Goal: Task Accomplishment & Management: Manage account settings

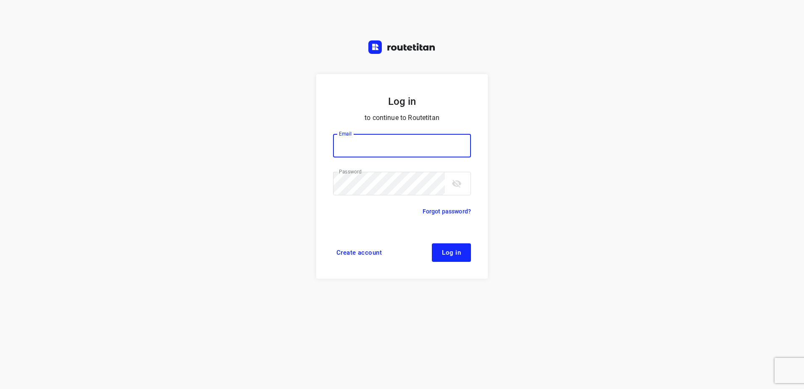
type input "horeca@kaddour.nl"
drag, startPoint x: 460, startPoint y: 271, endPoint x: 447, endPoint y: 241, distance: 33.3
click at [460, 271] on form "Log in to continue to Routetitan Email horeca@kaddour.nl Email ​ Password Passw…" at bounding box center [402, 176] width 172 height 204
click at [447, 241] on form "Log in to continue to Routetitan Email horeca@kaddour.nl Email ​ Password Passw…" at bounding box center [402, 176] width 172 height 204
click at [452, 248] on button "Log in" at bounding box center [451, 252] width 39 height 19
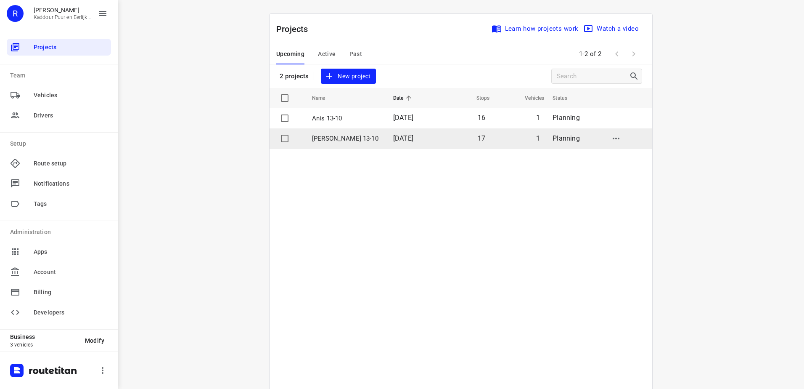
click at [429, 136] on td "[DATE]" at bounding box center [412, 138] width 53 height 20
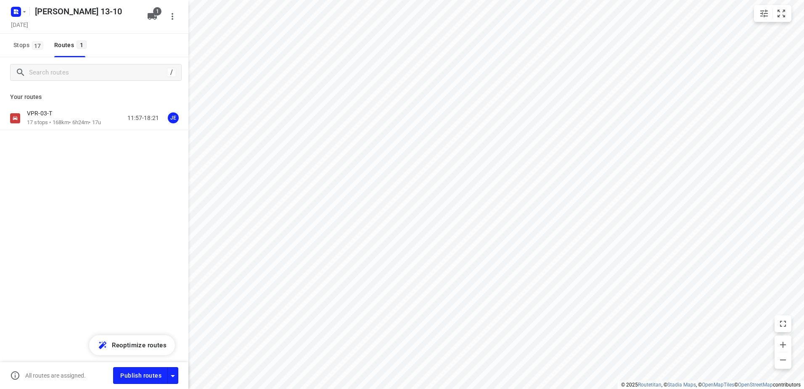
click at [82, 132] on div "VPR-03-T 17 stops • 168km • 6h24m • 17u 11:57-18:21 JE" at bounding box center [94, 147] width 188 height 82
click at [82, 124] on p "17 stops • 168km • 6h24m • 17u" at bounding box center [64, 123] width 74 height 8
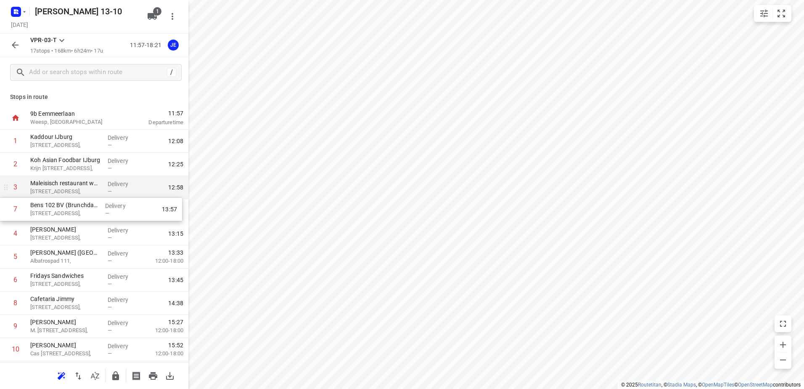
drag, startPoint x: 86, startPoint y: 277, endPoint x: 85, endPoint y: 196, distance: 80.7
click at [85, 196] on div "1 Kaddour IJburg [STREET_ADDRESS], Delivery — 12:08 2 Koh Asian Foodbar IJburg …" at bounding box center [94, 326] width 188 height 393
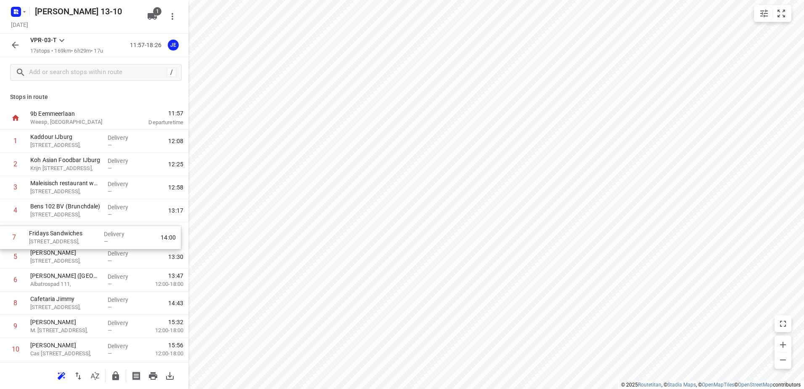
drag, startPoint x: 75, startPoint y: 282, endPoint x: 74, endPoint y: 231, distance: 50.5
click at [74, 231] on div "1 Kaddour IJburg [STREET_ADDRESS], Delivery — 12:08 2 Koh Asian Foodbar IJburg …" at bounding box center [94, 326] width 188 height 393
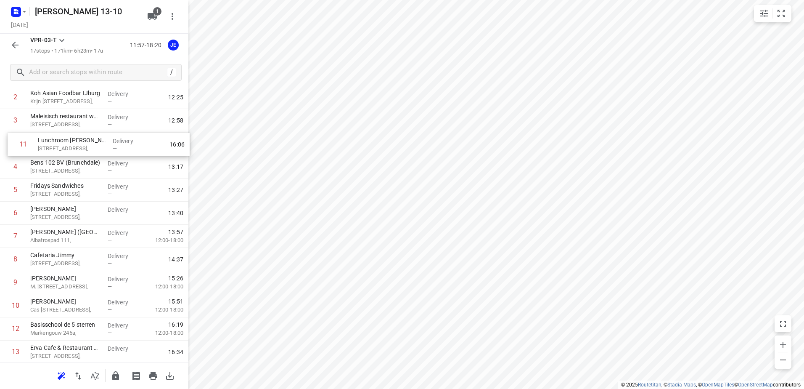
scroll to position [61, 0]
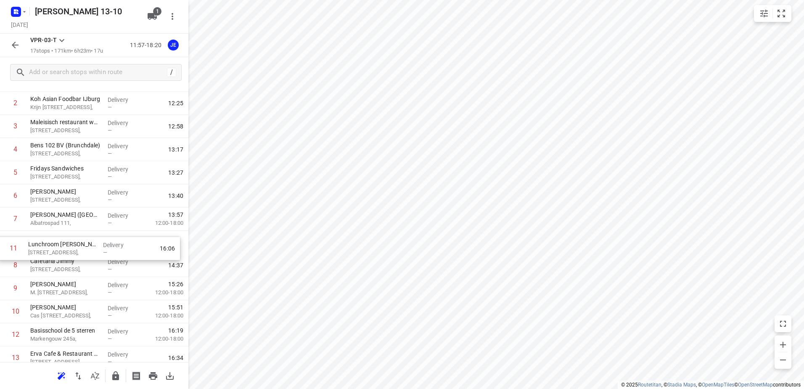
drag, startPoint x: 92, startPoint y: 288, endPoint x: 89, endPoint y: 242, distance: 45.5
click at [89, 242] on div "1 [GEOGRAPHIC_DATA][STREET_ADDRESS], Delivery — 12:08 2 Koh Asian Foodbar IJbur…" at bounding box center [94, 265] width 188 height 393
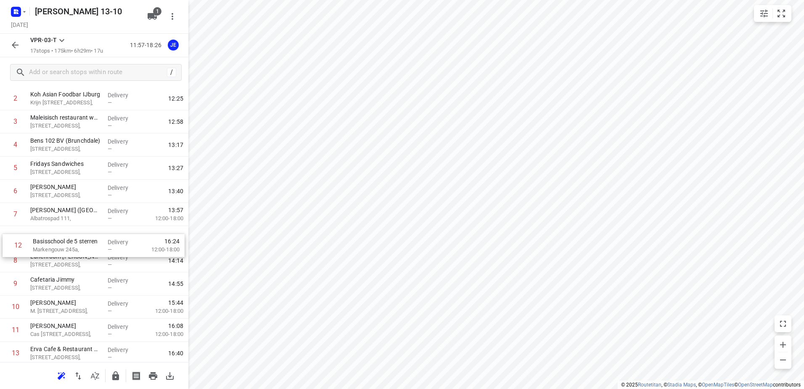
drag, startPoint x: 86, startPoint y: 331, endPoint x: 88, endPoint y: 238, distance: 92.5
click at [88, 238] on div "1 [GEOGRAPHIC_DATA][STREET_ADDRESS], Delivery — 12:08 2 Koh Asian Foodbar IJbur…" at bounding box center [94, 260] width 188 height 393
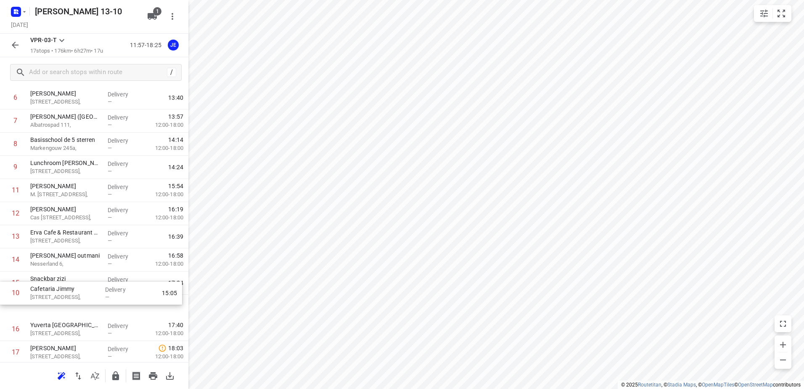
scroll to position [163, 0]
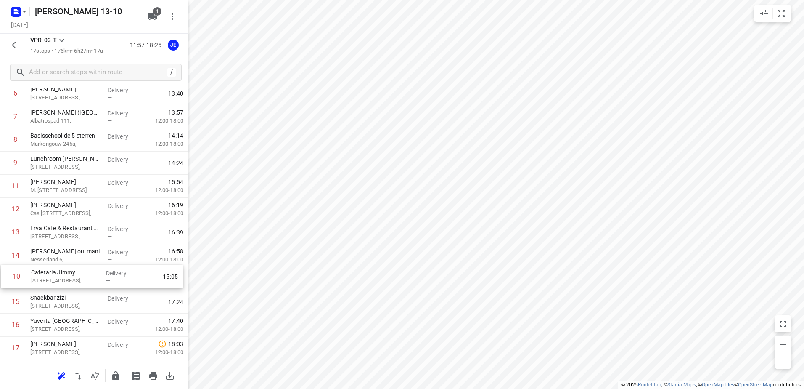
drag, startPoint x: 85, startPoint y: 283, endPoint x: 85, endPoint y: 278, distance: 5.0
click at [85, 278] on div "1 [GEOGRAPHIC_DATA][STREET_ADDRESS], Delivery — 12:08 2 Koh Asian Foodbar IJbur…" at bounding box center [94, 162] width 188 height 393
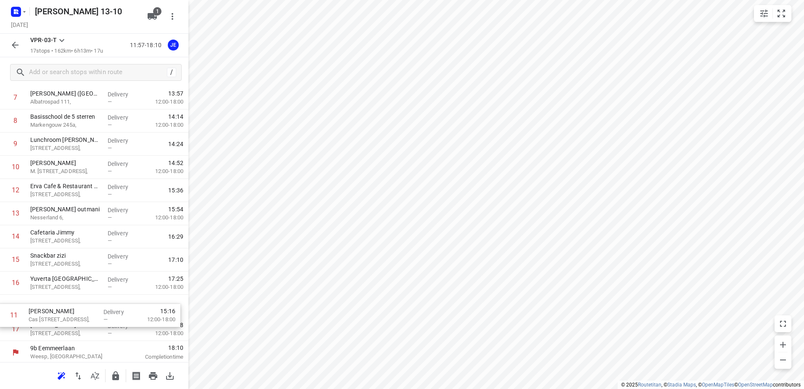
scroll to position [184, 0]
drag, startPoint x: 77, startPoint y: 247, endPoint x: 77, endPoint y: 297, distance: 49.6
click at [77, 297] on div "1 [GEOGRAPHIC_DATA][STREET_ADDRESS], Delivery — 12:08 2 Koh Asian Foodbar IJbur…" at bounding box center [94, 141] width 188 height 393
drag, startPoint x: 13, startPoint y: 42, endPoint x: 12, endPoint y: 13, distance: 29.1
click at [13, 42] on icon "button" at bounding box center [15, 45] width 10 height 10
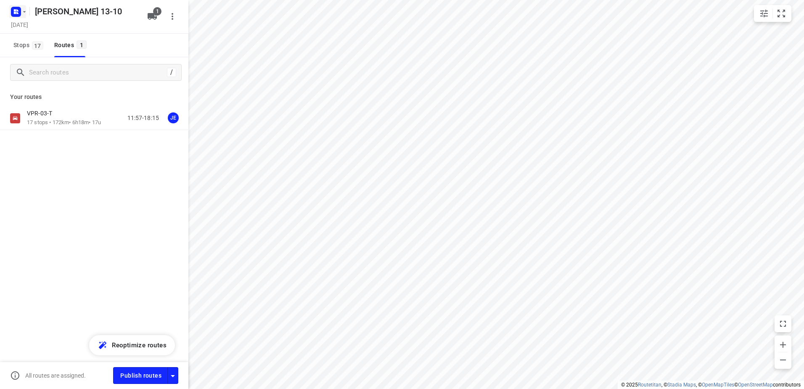
click at [16, 10] on icon "button" at bounding box center [17, 10] width 2 height 2
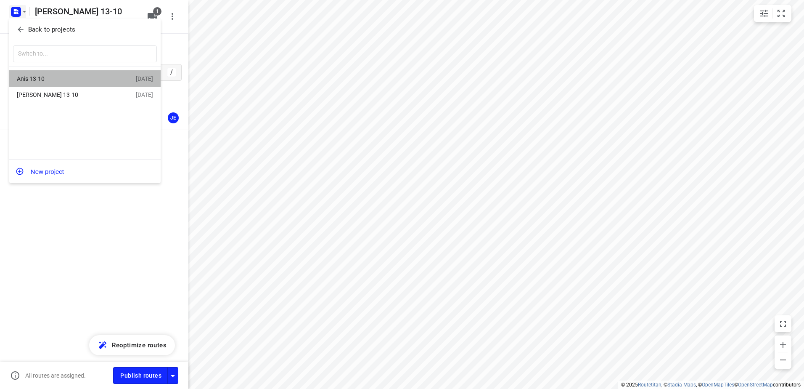
click at [50, 81] on div "Anis 13-10" at bounding box center [65, 78] width 97 height 7
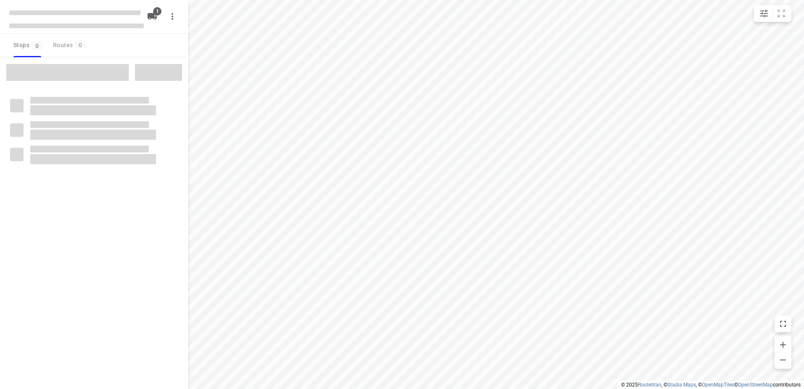
type input "distance"
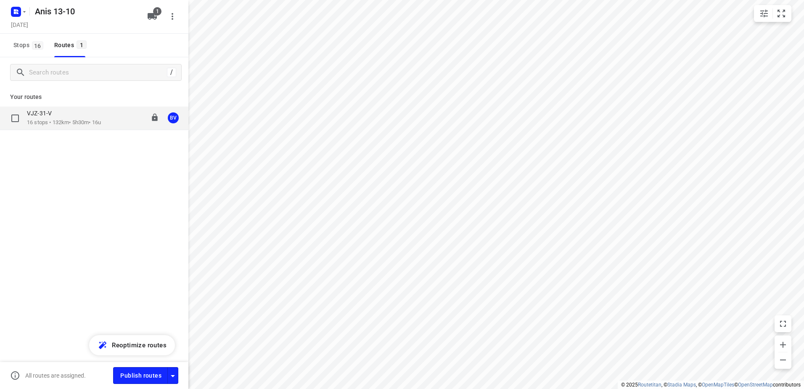
click at [68, 114] on div "VJZ-31-V" at bounding box center [64, 113] width 74 height 9
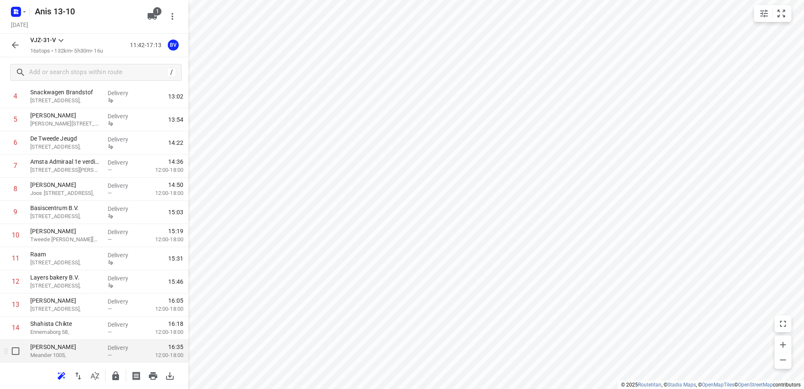
scroll to position [161, 0]
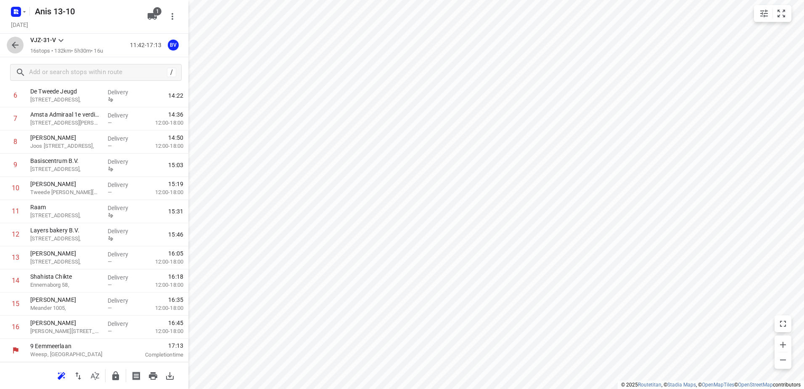
click at [15, 48] on icon "button" at bounding box center [15, 45] width 7 height 7
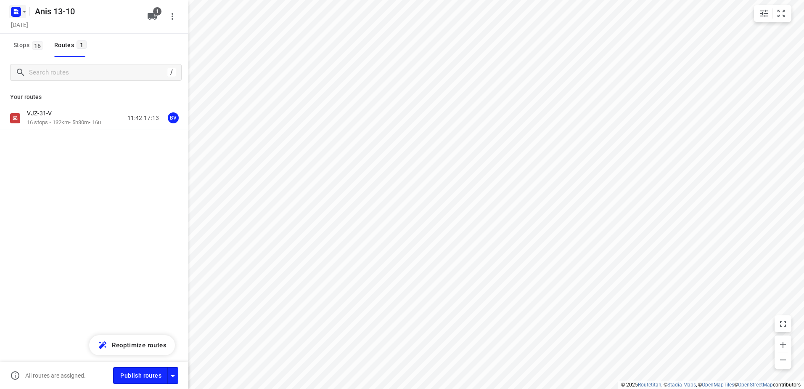
click at [13, 16] on rect "button" at bounding box center [16, 12] width 10 height 10
click at [63, 26] on p "Back to projects" at bounding box center [51, 30] width 47 height 10
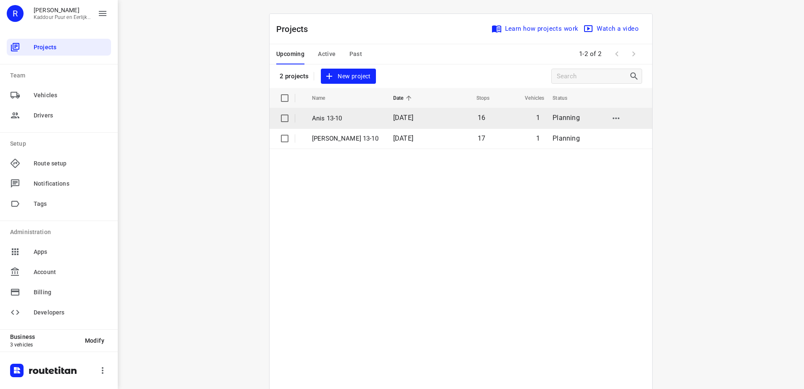
click at [345, 114] on p "Anis 13-10" at bounding box center [346, 119] width 69 height 10
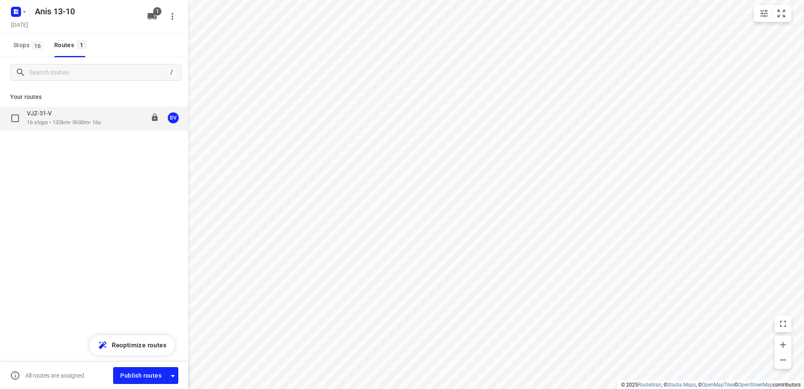
click at [56, 109] on div "VJZ-31-V 16 stops • 132km • 5h30m • 16u 11:42-17:13 BV" at bounding box center [94, 118] width 188 height 24
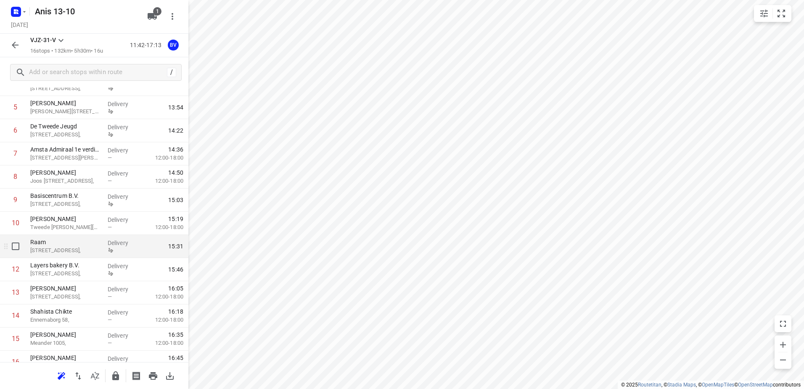
scroll to position [161, 0]
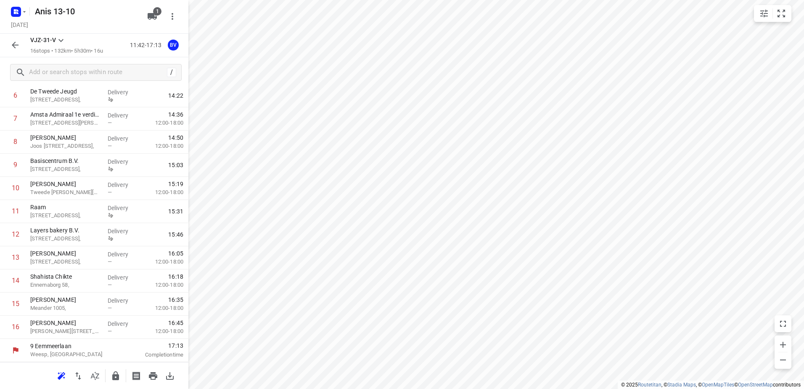
click at [21, 56] on div "VJZ-31-V 16 stops • 132km • 5h30m • 16u 11:42-17:13 BV" at bounding box center [94, 46] width 188 height 24
click at [19, 39] on button "button" at bounding box center [15, 45] width 17 height 17
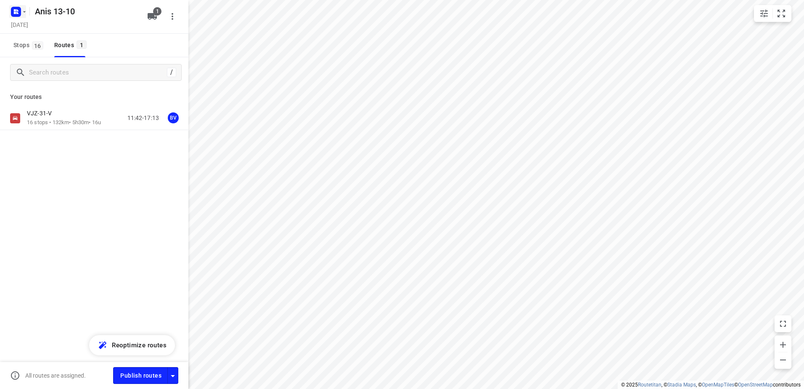
click at [24, 16] on button "button" at bounding box center [17, 11] width 17 height 13
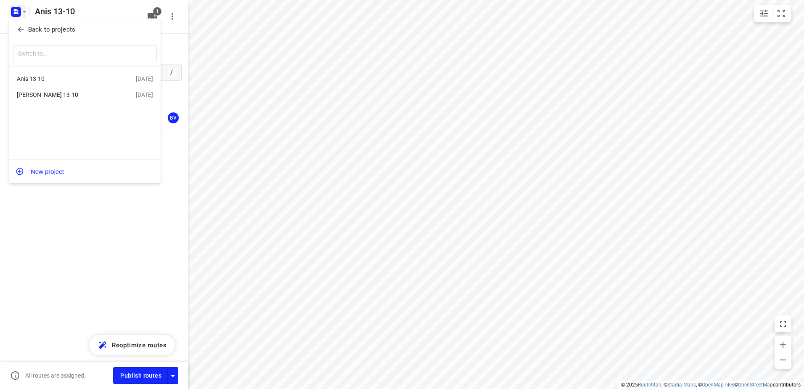
click at [45, 100] on div "[PERSON_NAME] 13-10" at bounding box center [76, 95] width 119 height 10
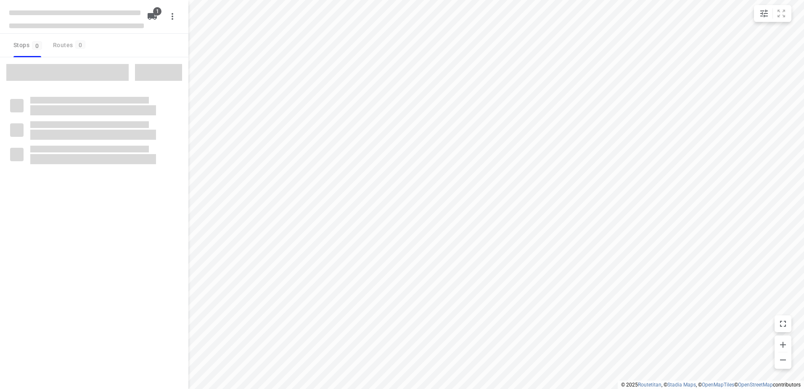
type input "distance"
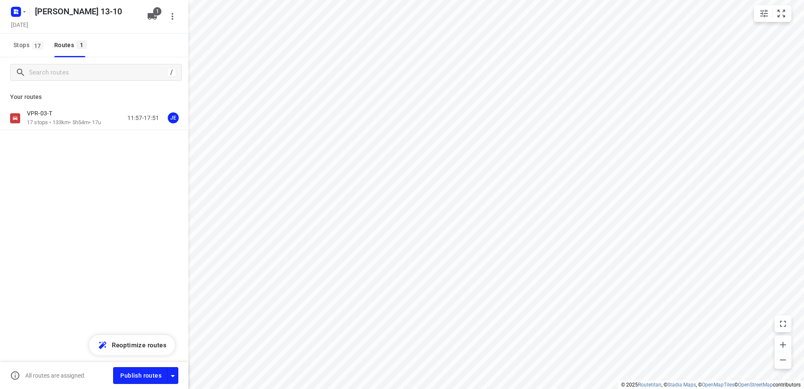
click at [55, 118] on div "VPR-03-T" at bounding box center [64, 113] width 74 height 9
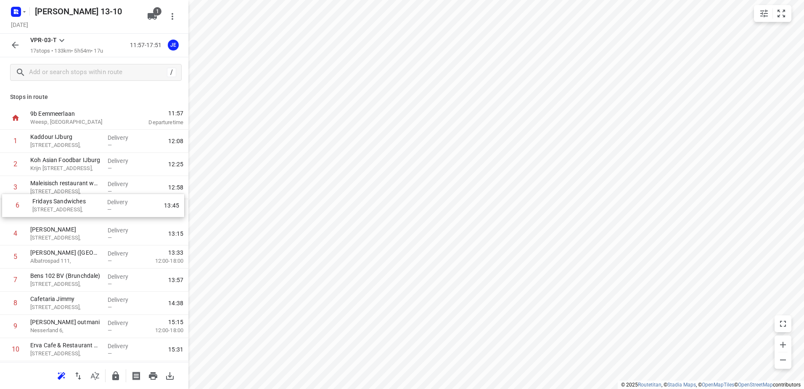
drag, startPoint x: 131, startPoint y: 261, endPoint x: 133, endPoint y: 205, distance: 55.5
click at [133, 205] on div "1 Kaddour IJburg [STREET_ADDRESS], Delivery — 12:08 2 Koh Asian Foodbar IJburg …" at bounding box center [94, 326] width 188 height 393
drag, startPoint x: 116, startPoint y: 283, endPoint x: 118, endPoint y: 235, distance: 48.4
click at [118, 235] on div "1 Kaddour IJburg [STREET_ADDRESS], Delivery — 12:08 2 Koh Asian Foodbar IJburg …" at bounding box center [94, 326] width 188 height 393
drag, startPoint x: 118, startPoint y: 217, endPoint x: 119, endPoint y: 241, distance: 24.0
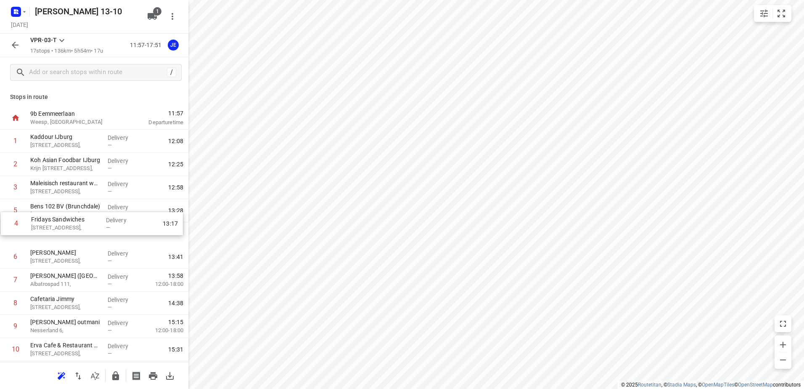
click at [119, 241] on div "1 [GEOGRAPHIC_DATA][STREET_ADDRESS], Delivery — 12:08 2 Koh Asian Foodbar IJbur…" at bounding box center [94, 326] width 188 height 393
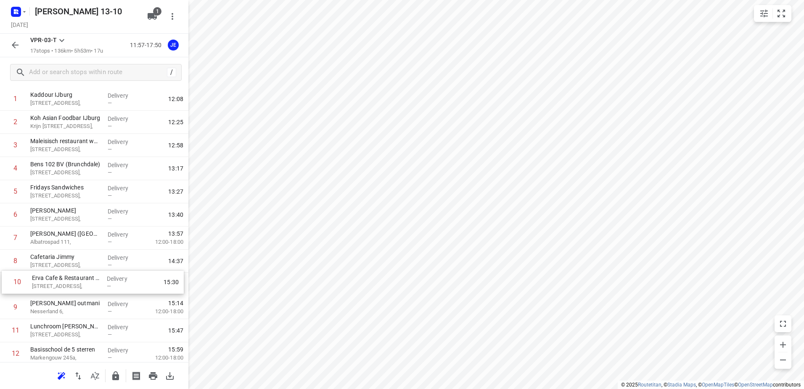
scroll to position [43, 0]
drag, startPoint x: 98, startPoint y: 303, endPoint x: 105, endPoint y: 249, distance: 55.1
click at [105, 249] on div "1 [GEOGRAPHIC_DATA][STREET_ADDRESS], Delivery — 12:08 2 Koh Asian Foodbar IJbur…" at bounding box center [94, 282] width 188 height 393
drag, startPoint x: 111, startPoint y: 315, endPoint x: 123, endPoint y: 277, distance: 39.9
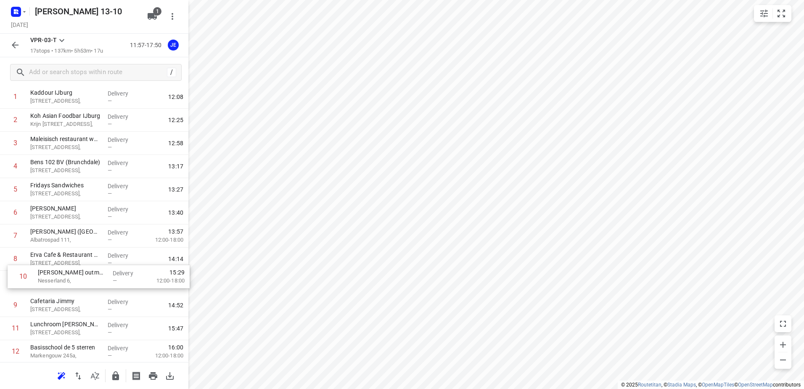
click at [123, 277] on div "1 [GEOGRAPHIC_DATA][STREET_ADDRESS], Delivery — 12:08 2 Koh Asian Foodbar IJbur…" at bounding box center [94, 281] width 188 height 393
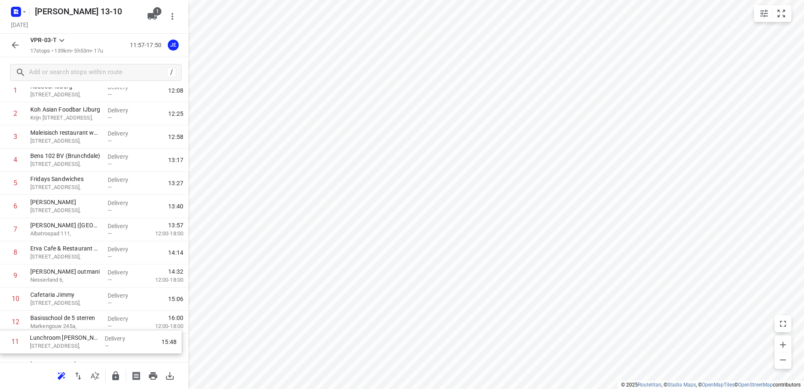
drag, startPoint x: 98, startPoint y: 326, endPoint x: 97, endPoint y: 342, distance: 16.4
click at [97, 342] on div "1 [GEOGRAPHIC_DATA][STREET_ADDRESS], Delivery — 12:08 2 Koh Asian Foodbar IJbur…" at bounding box center [94, 275] width 188 height 393
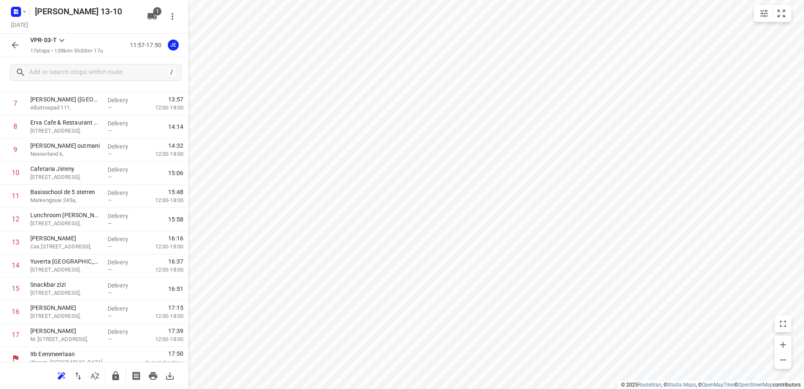
scroll to position [184, 0]
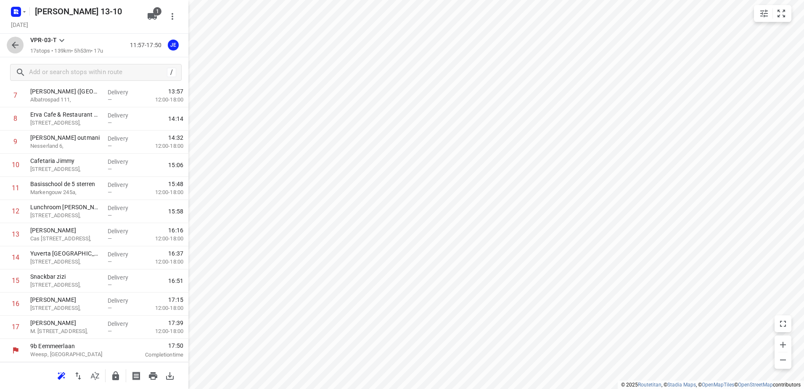
click at [14, 45] on icon "button" at bounding box center [15, 45] width 7 height 7
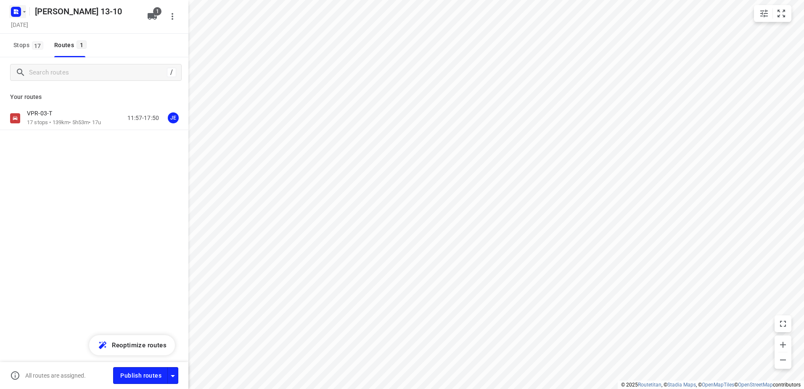
click at [22, 17] on icon "button" at bounding box center [15, 11] width 13 height 13
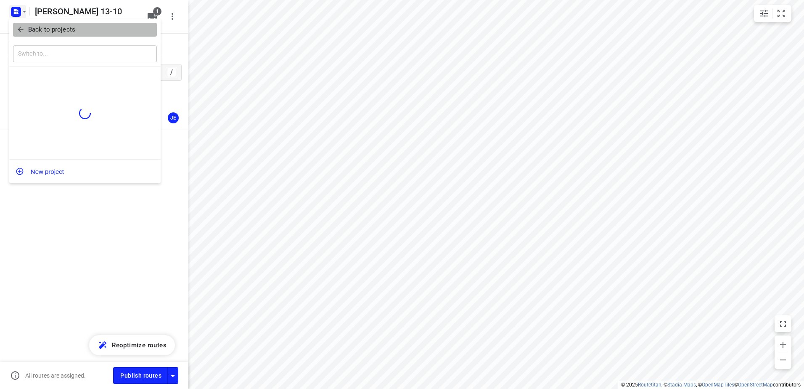
click at [74, 30] on span "Back to projects" at bounding box center [84, 30] width 137 height 10
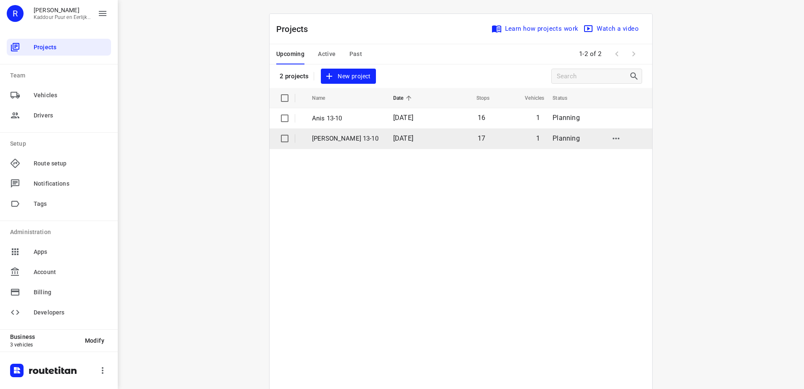
click at [362, 137] on p "[PERSON_NAME] 13-10" at bounding box center [346, 139] width 69 height 10
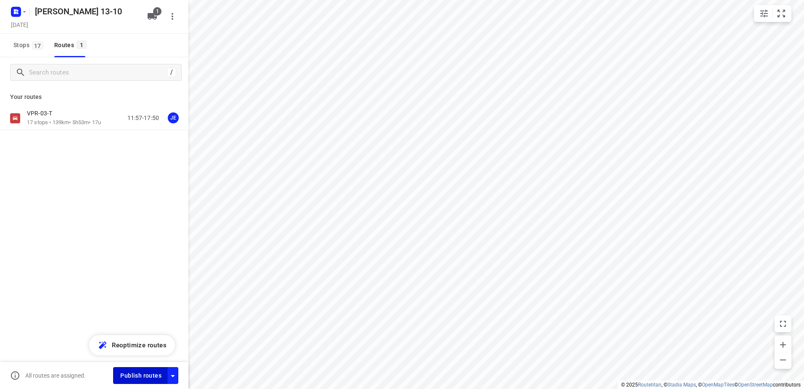
click at [125, 371] on span "Publish routes" at bounding box center [140, 375] width 41 height 11
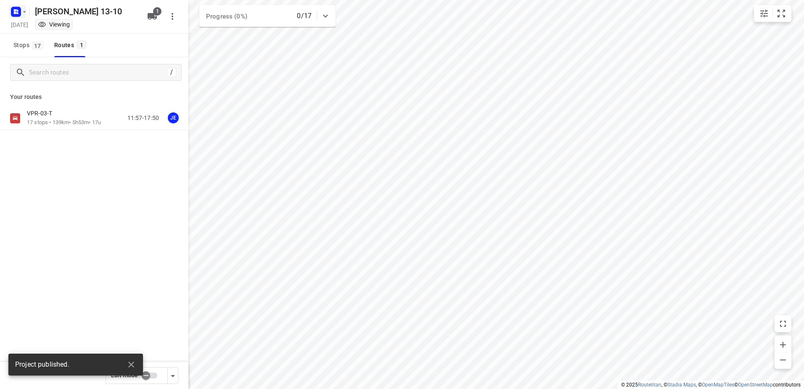
click at [15, 8] on rect "button" at bounding box center [16, 12] width 10 height 10
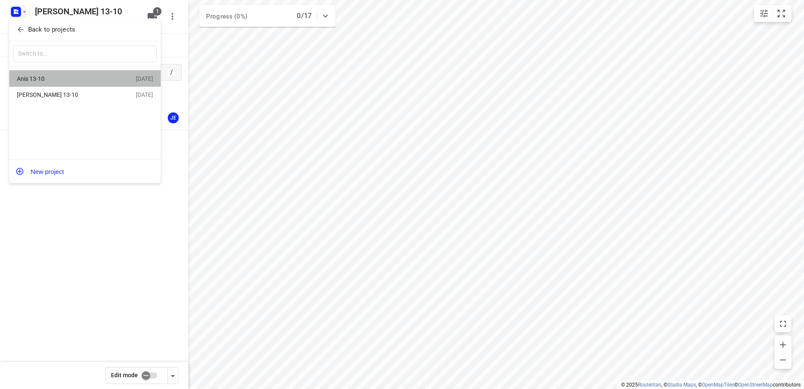
click at [53, 80] on div "Anis 13-10" at bounding box center [65, 78] width 97 height 7
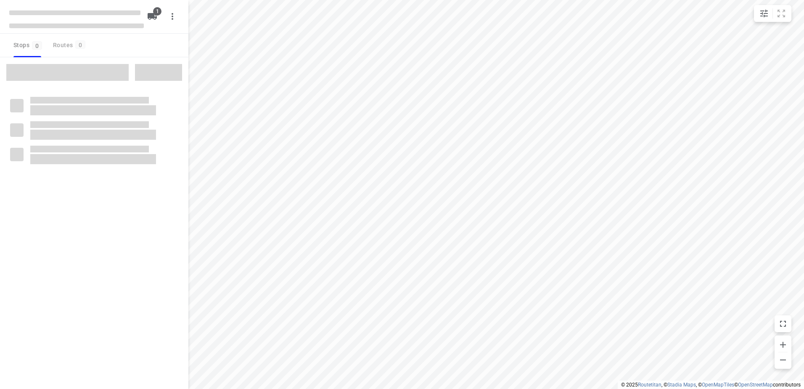
type input "distance"
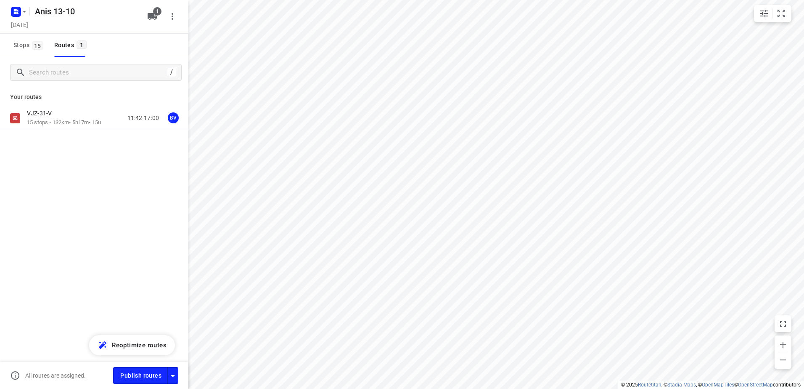
click at [66, 124] on p "15 stops • 132km • 5h17m • 15u" at bounding box center [64, 123] width 74 height 8
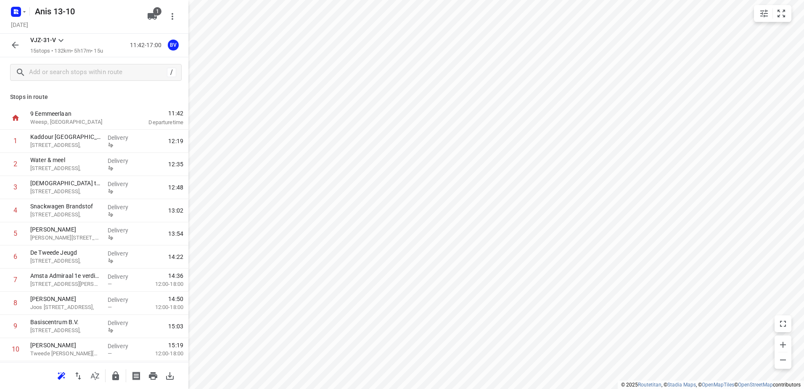
click at [15, 45] on icon "button" at bounding box center [15, 45] width 10 height 10
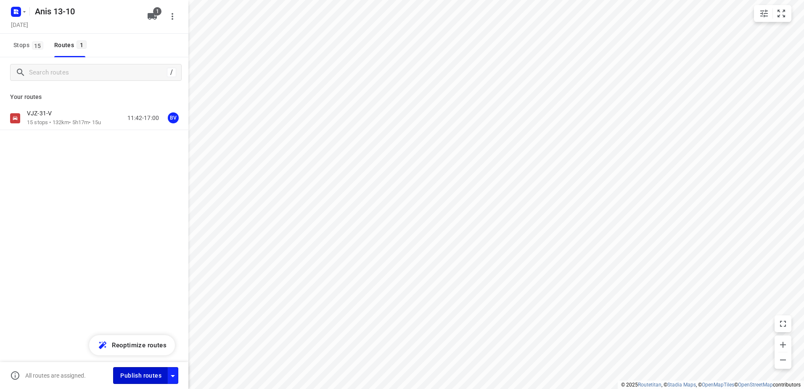
click at [123, 374] on span "Publish routes" at bounding box center [140, 375] width 41 height 11
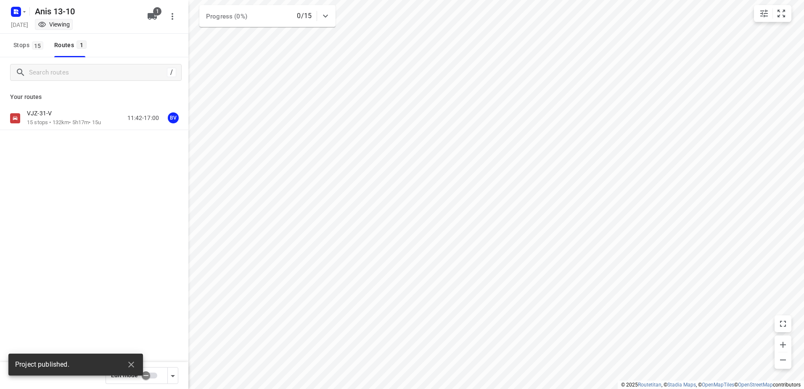
click at [18, 8] on rect "button" at bounding box center [16, 12] width 10 height 10
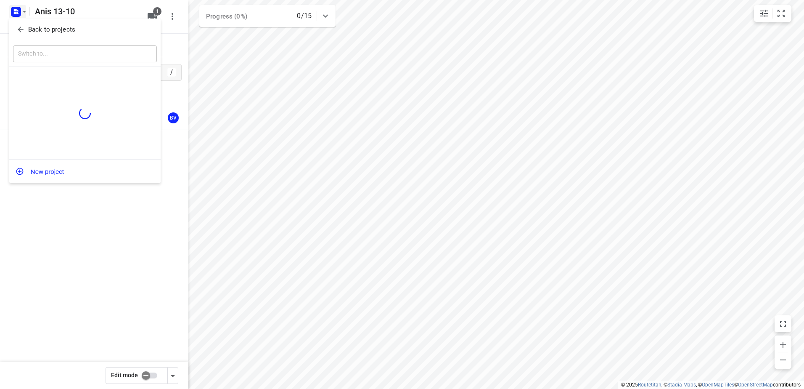
click at [71, 29] on p "Back to projects" at bounding box center [51, 30] width 47 height 10
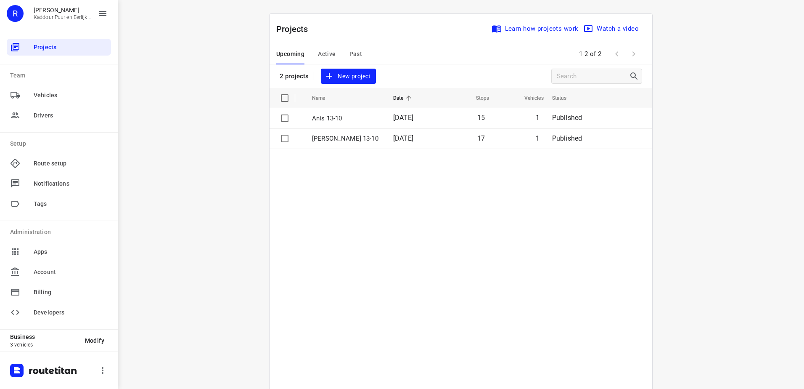
click at [172, 98] on div "i © 2025 Routetitan , © Stadia Maps , © OpenMapTiles © OpenStreetMap contributo…" at bounding box center [461, 194] width 686 height 389
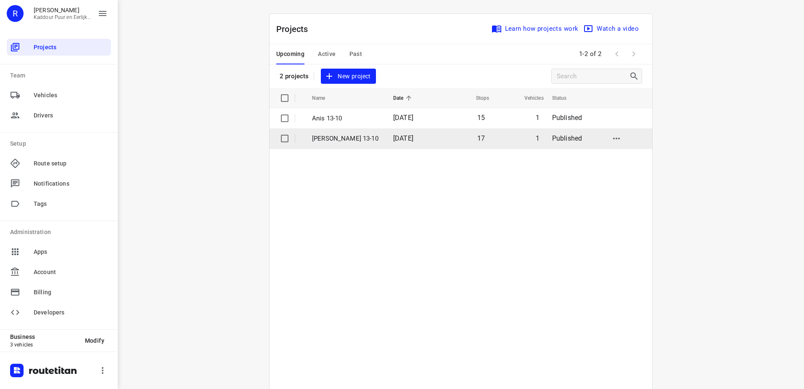
click at [361, 136] on p "[PERSON_NAME] 13-10" at bounding box center [346, 139] width 69 height 10
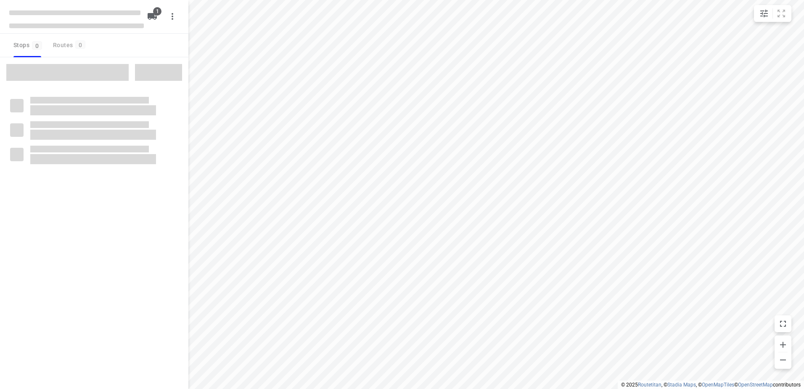
type input "distance"
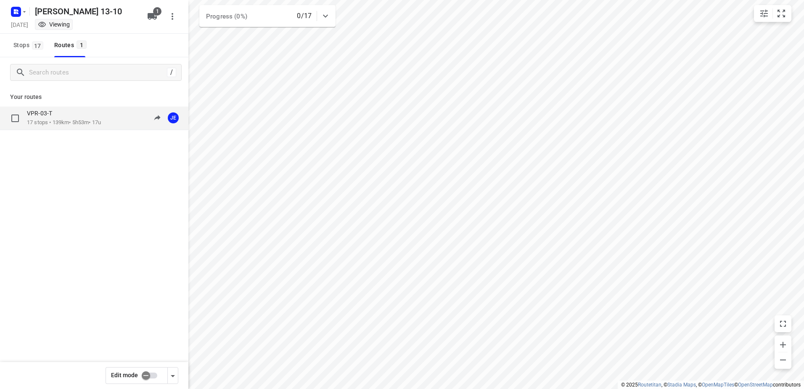
click at [74, 121] on p "17 stops • 139km • 5h53m • 17u" at bounding box center [64, 123] width 74 height 8
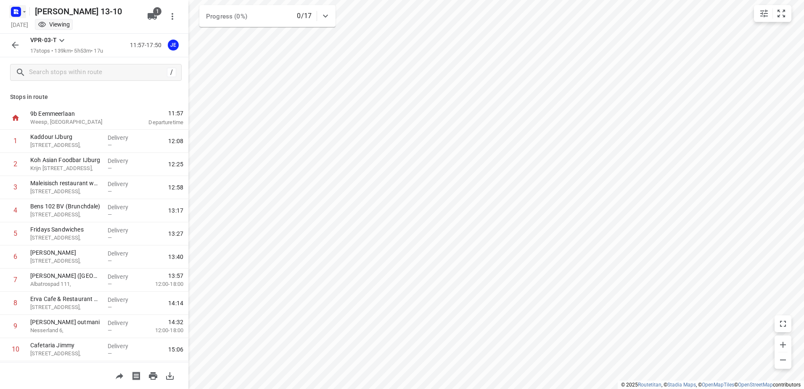
click at [22, 10] on icon "button" at bounding box center [24, 11] width 7 height 7
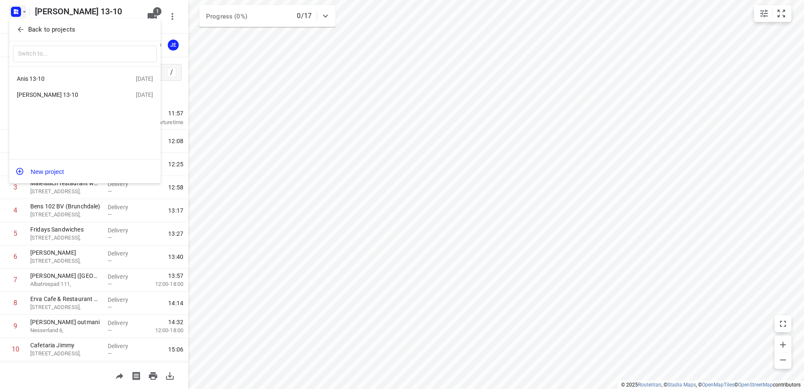
click at [346, 276] on div at bounding box center [402, 194] width 804 height 389
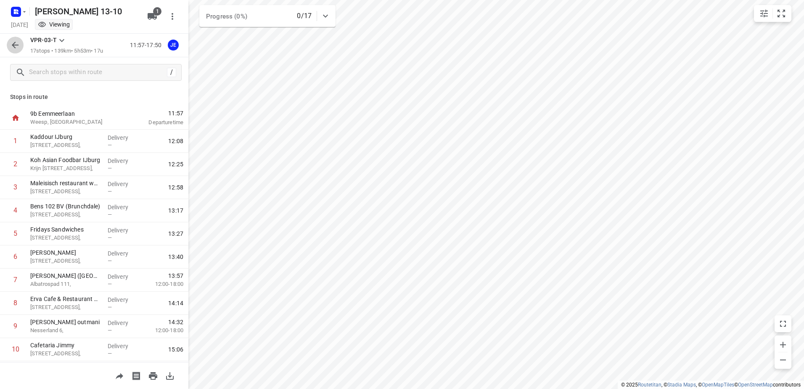
click at [8, 42] on button "button" at bounding box center [15, 45] width 17 height 17
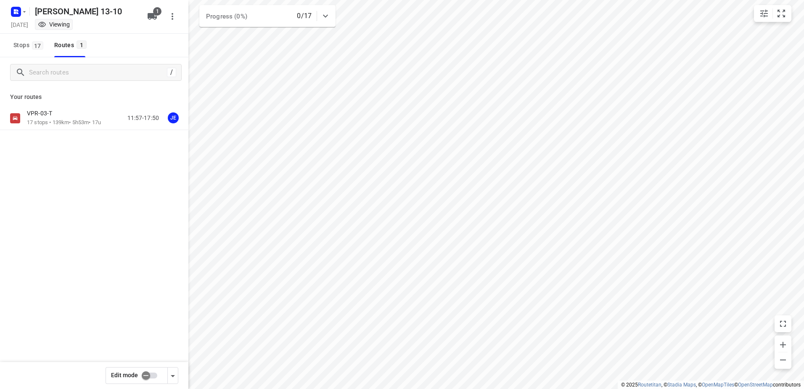
click at [146, 369] on input "checkbox" at bounding box center [146, 375] width 48 height 16
checkbox input "true"
click at [56, 117] on div "VPR-03-T" at bounding box center [64, 113] width 74 height 9
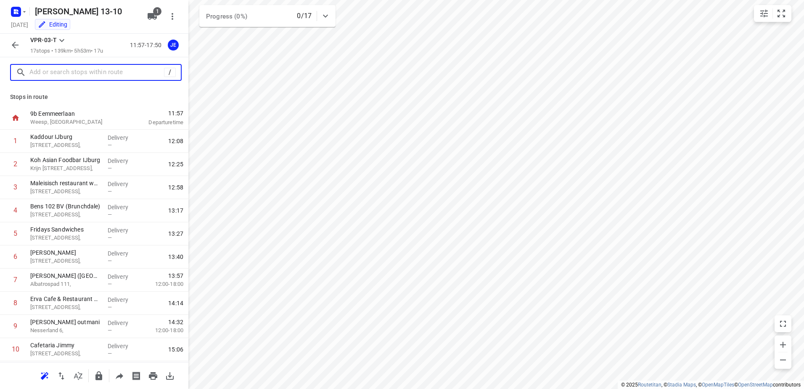
click at [88, 77] on input "text" at bounding box center [96, 72] width 135 height 13
paste input ": [STREET_ADDRESS]"
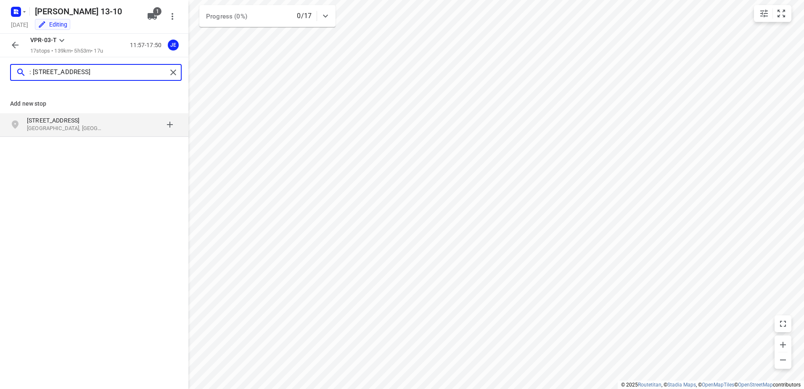
type input ": [STREET_ADDRESS]"
click at [72, 116] on div "[STREET_ADDRESS]" at bounding box center [94, 125] width 188 height 24
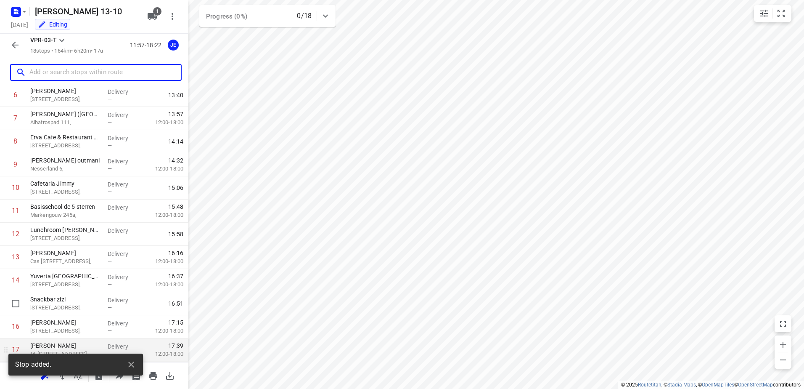
scroll to position [207, 0]
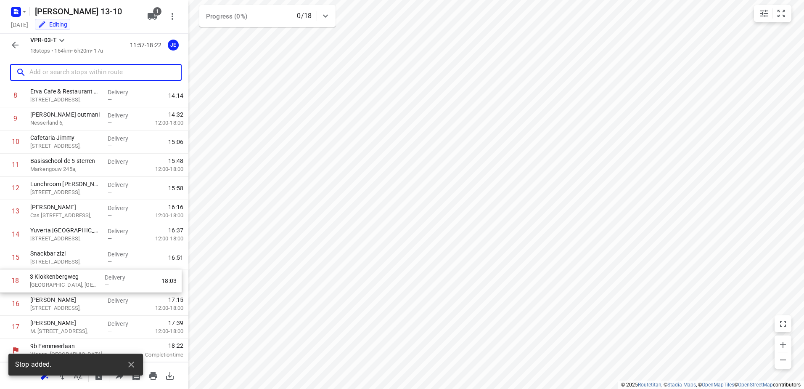
drag, startPoint x: 94, startPoint y: 331, endPoint x: 94, endPoint y: 281, distance: 49.6
click at [94, 281] on div "1 [GEOGRAPHIC_DATA][STREET_ADDRESS], Delivery — 12:08 2 Koh Asian Foodbar IJbur…" at bounding box center [94, 130] width 188 height 416
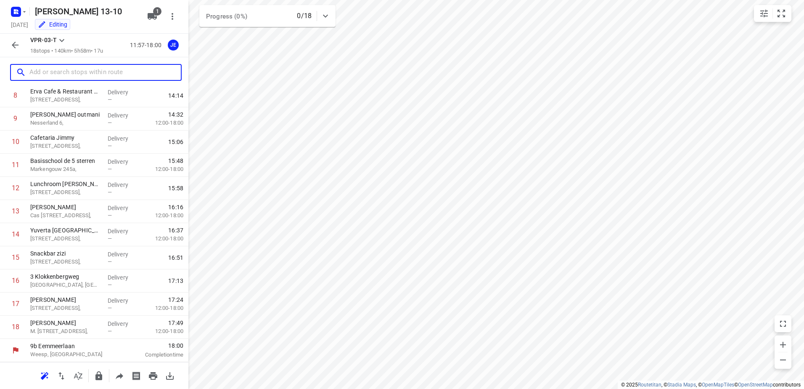
click at [94, 281] on p "[GEOGRAPHIC_DATA], [GEOGRAPHIC_DATA]" at bounding box center [65, 284] width 71 height 8
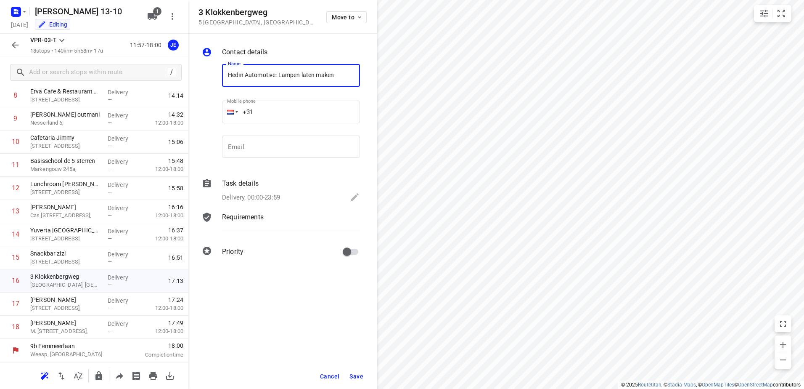
type input "Hedin Automotive: Lampen laten maken"
click at [273, 190] on div "Task details Delivery, 00:00-23:59" at bounding box center [290, 191] width 141 height 29
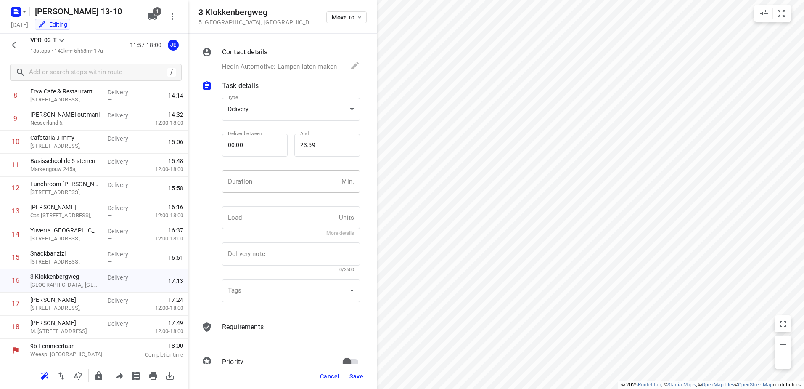
click at [273, 190] on input "number" at bounding box center [280, 181] width 116 height 23
type input "30"
click at [358, 375] on span "Save" at bounding box center [356, 376] width 14 height 7
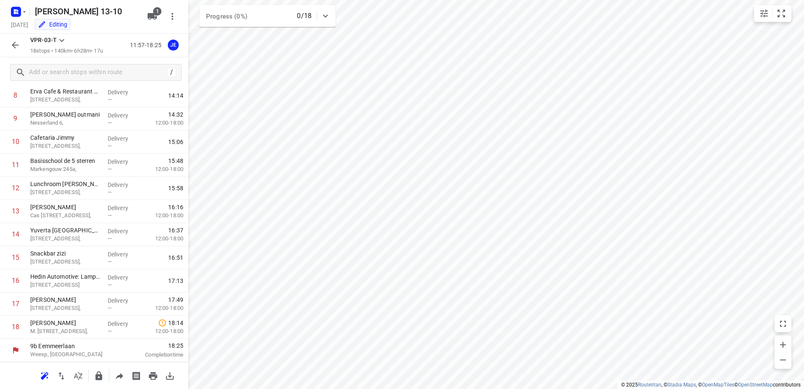
click at [19, 48] on icon "button" at bounding box center [15, 45] width 10 height 10
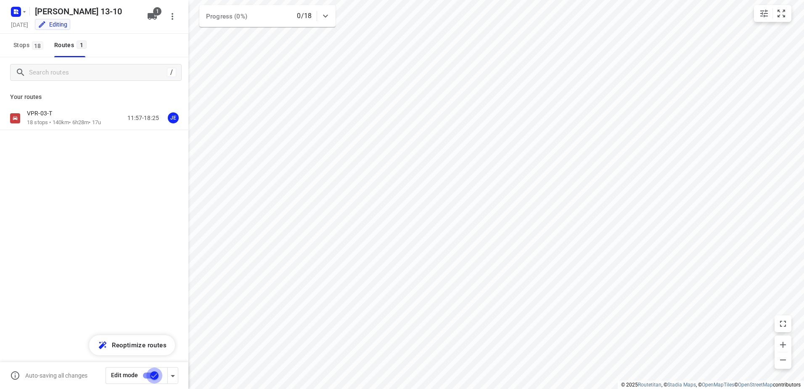
click at [148, 374] on input "checkbox" at bounding box center [154, 375] width 48 height 16
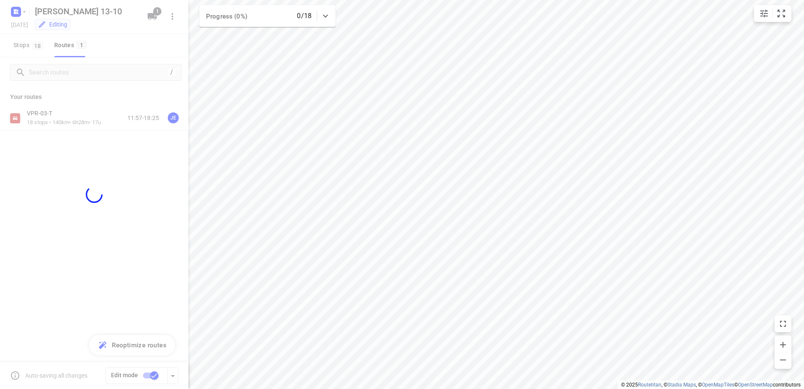
checkbox input "false"
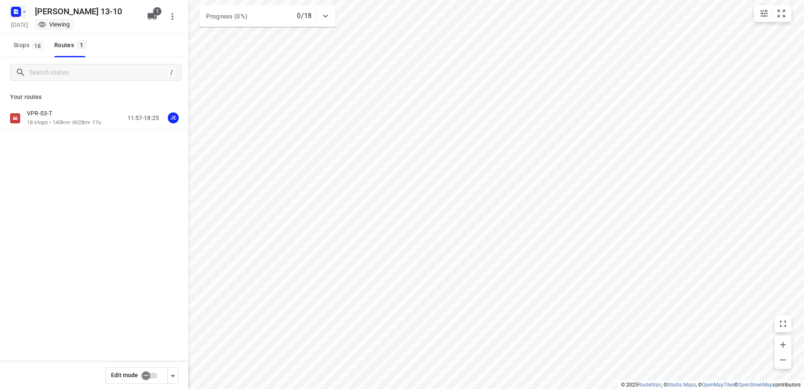
click at [18, 8] on rect "button" at bounding box center [16, 12] width 10 height 10
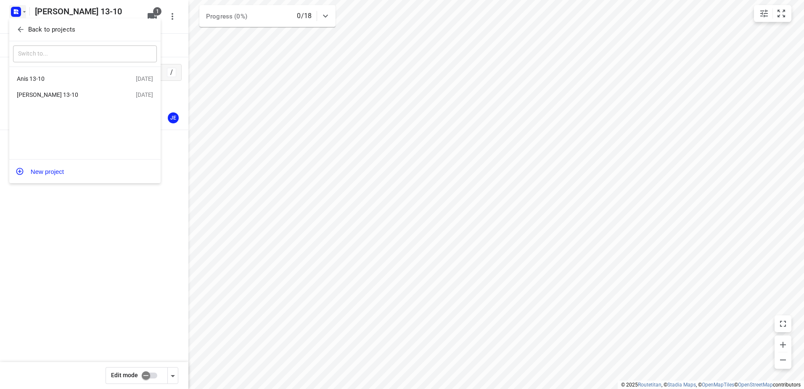
click at [49, 28] on p "Back to projects" at bounding box center [51, 30] width 47 height 10
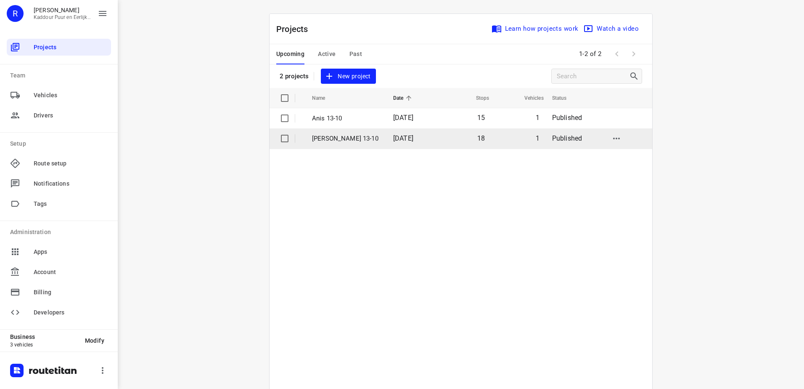
click at [337, 140] on p "[PERSON_NAME] 13-10" at bounding box center [346, 139] width 69 height 10
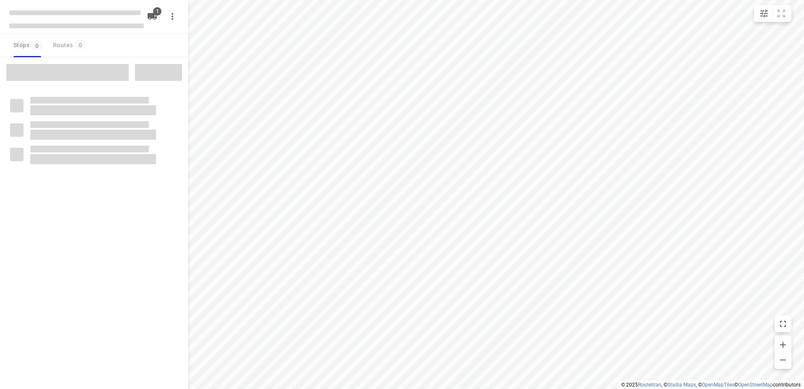
type input "distance"
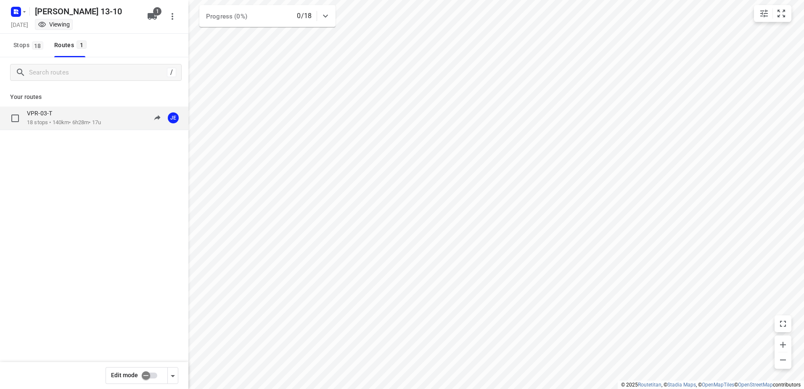
click at [26, 108] on div "VPR-03-T 18 stops • 140km • 6h28m • 17u 11:57-18:25 JE" at bounding box center [94, 118] width 188 height 24
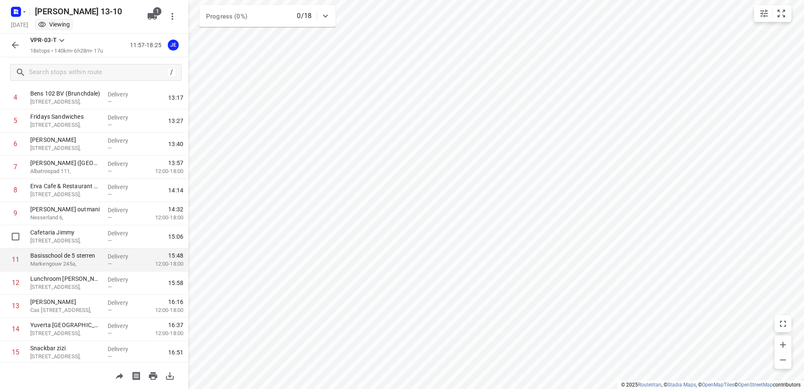
scroll to position [207, 0]
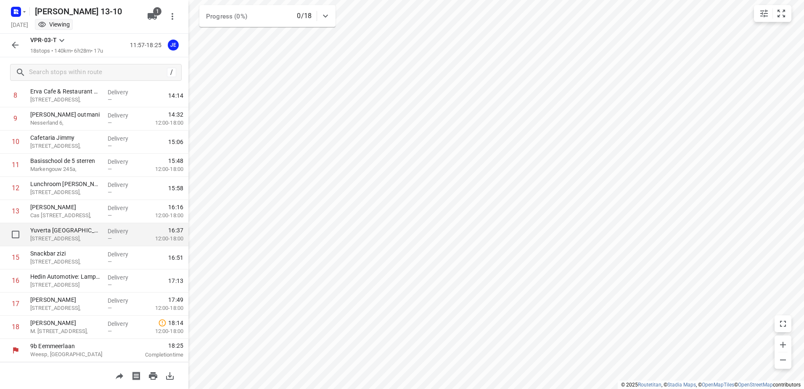
click at [104, 234] on div "Delivery —" at bounding box center [123, 234] width 38 height 23
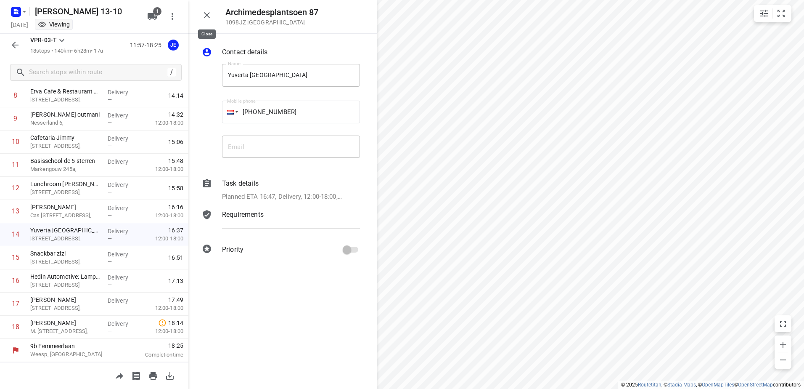
click at [209, 13] on icon "button" at bounding box center [207, 15] width 6 height 6
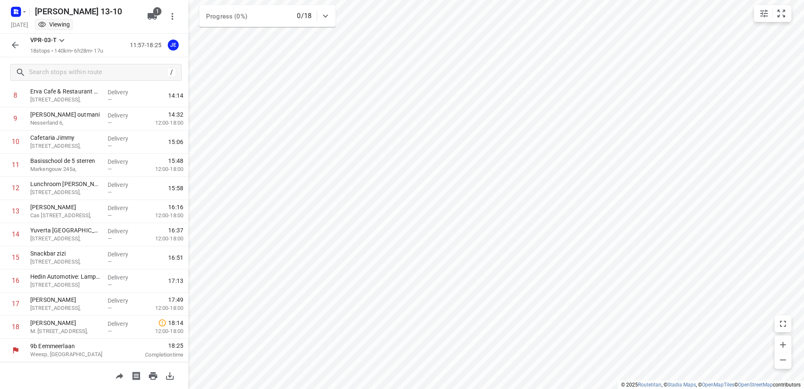
click at [25, 43] on div "VPR-03-T 18 stops • 140km • 6h28m • 17u 11:57-18:25 JE" at bounding box center [94, 46] width 188 height 24
click at [21, 43] on button "button" at bounding box center [15, 45] width 17 height 17
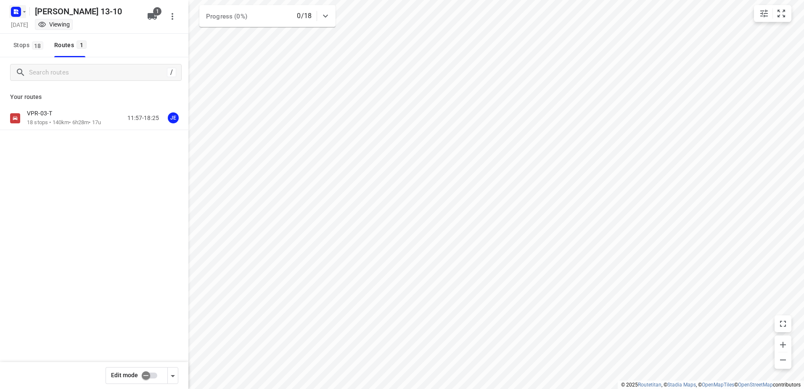
click at [17, 10] on icon "button" at bounding box center [17, 10] width 2 height 2
click at [45, 26] on p "Back to projects" at bounding box center [51, 30] width 47 height 10
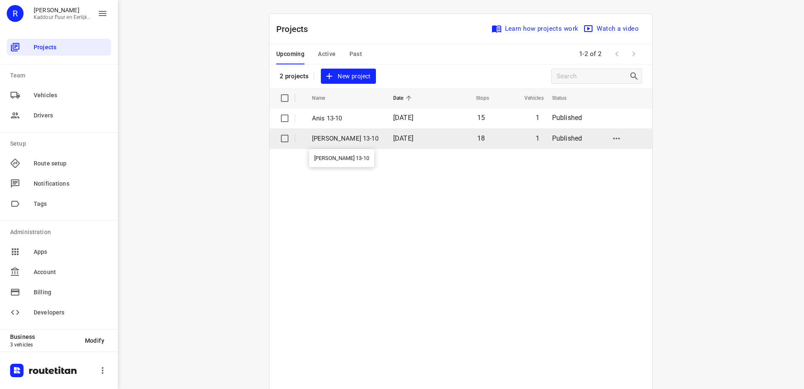
click at [351, 134] on p "[PERSON_NAME] 13-10" at bounding box center [346, 139] width 69 height 10
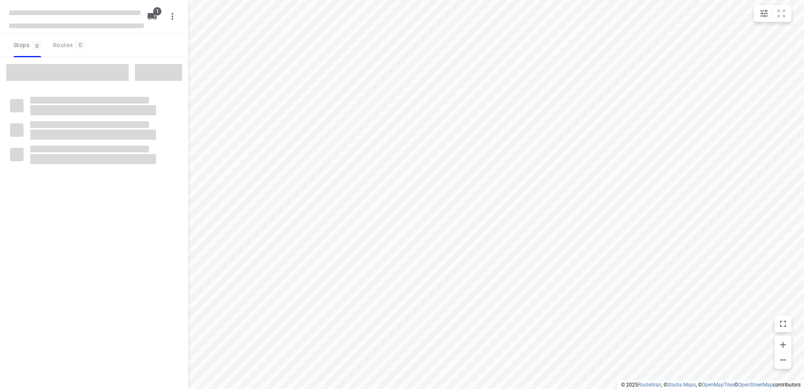
type input "distance"
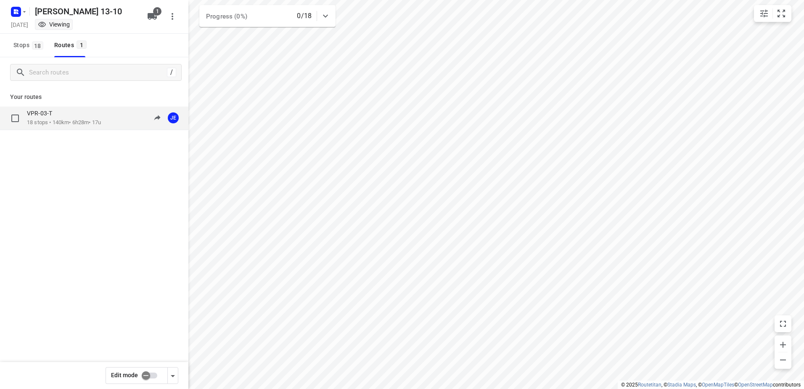
click at [72, 124] on p "18 stops • 140km • 6h28m • 17u" at bounding box center [64, 123] width 74 height 8
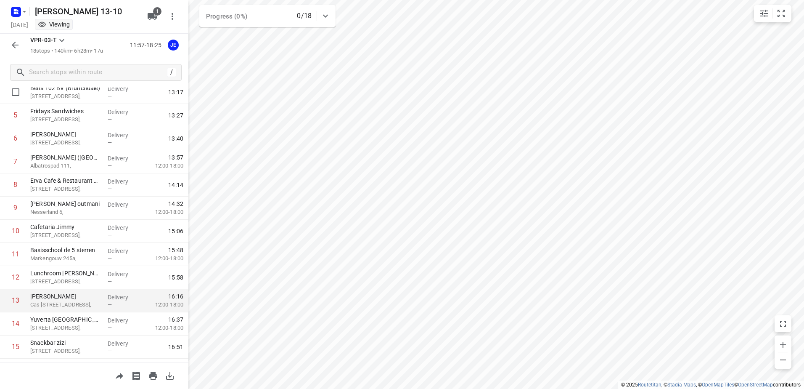
scroll to position [207, 0]
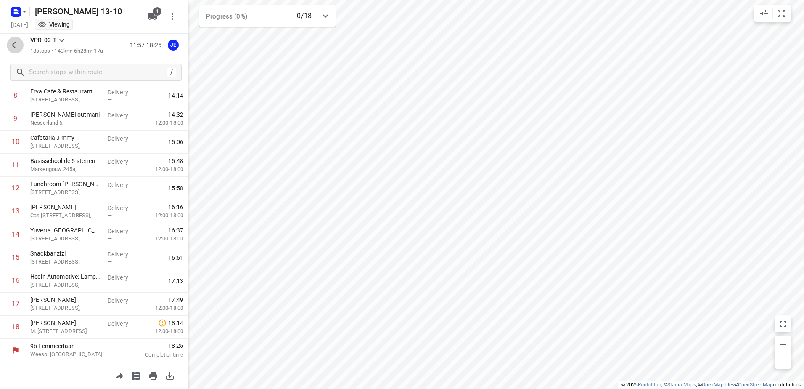
click at [18, 52] on button "button" at bounding box center [15, 45] width 17 height 17
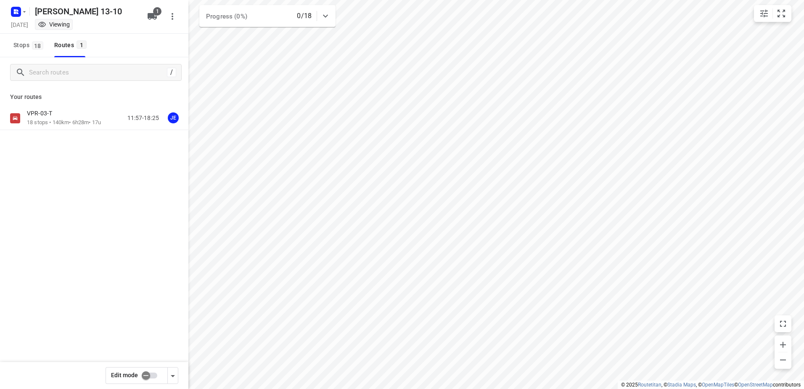
click at [16, 22] on div "[DATE] Viewing" at bounding box center [76, 25] width 135 height 11
click at [16, 15] on rect "button" at bounding box center [16, 12] width 10 height 10
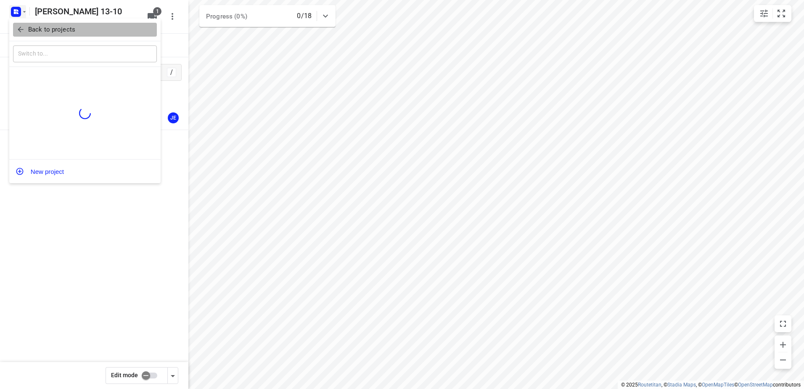
click at [47, 25] on p "Back to projects" at bounding box center [51, 30] width 47 height 10
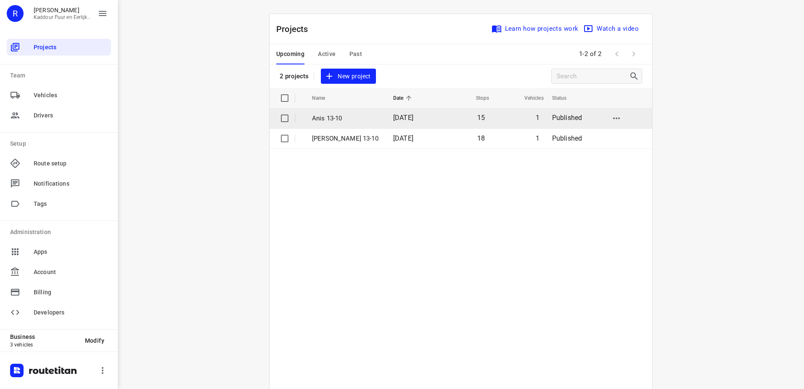
click at [352, 116] on p "Anis 13-10" at bounding box center [346, 119] width 69 height 10
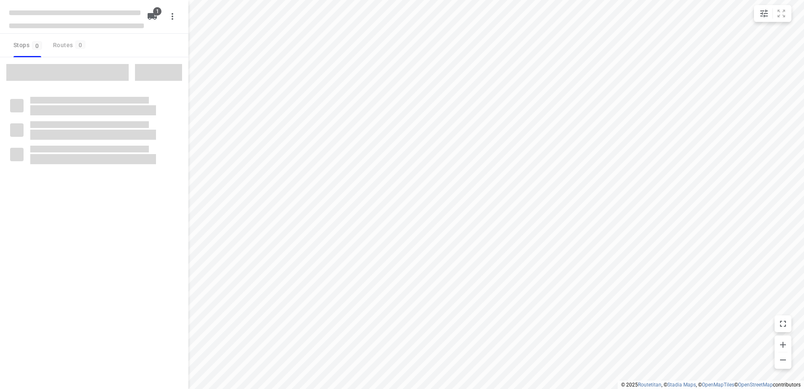
type input "distance"
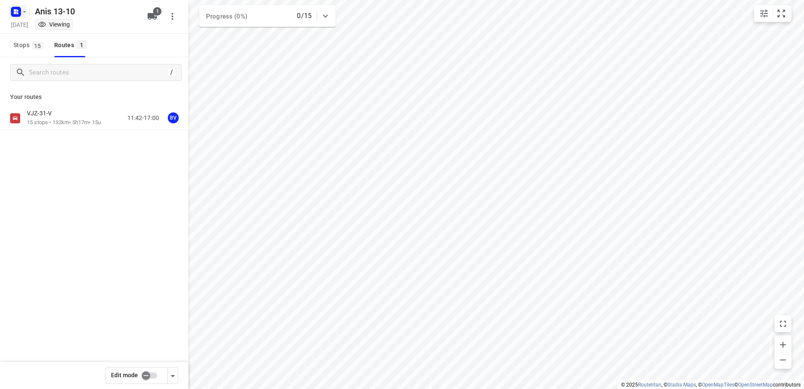
click at [10, 11] on icon "button" at bounding box center [15, 11] width 13 height 13
click at [62, 31] on p "Back to projects" at bounding box center [51, 30] width 47 height 10
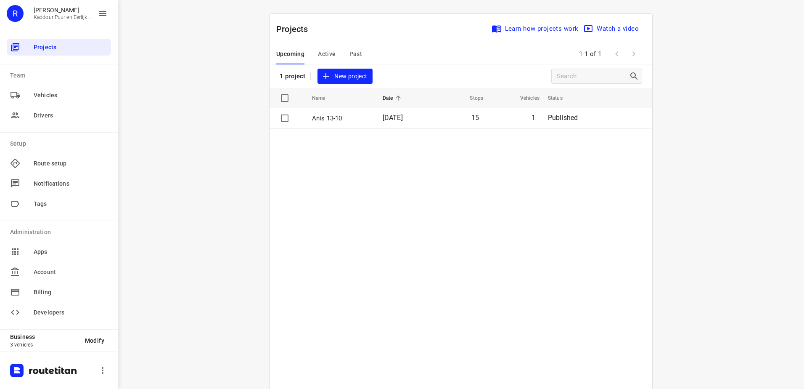
click at [353, 198] on table "Name Date Stops Vehicles Status Anis 13-10 [DATE] 15 1 Published" at bounding box center [461, 259] width 383 height 343
drag, startPoint x: 319, startPoint y: 47, endPoint x: 315, endPoint y: 51, distance: 5.7
click at [318, 51] on button "Active" at bounding box center [327, 54] width 18 height 20
